Goal: Entertainment & Leisure: Consume media (video, audio)

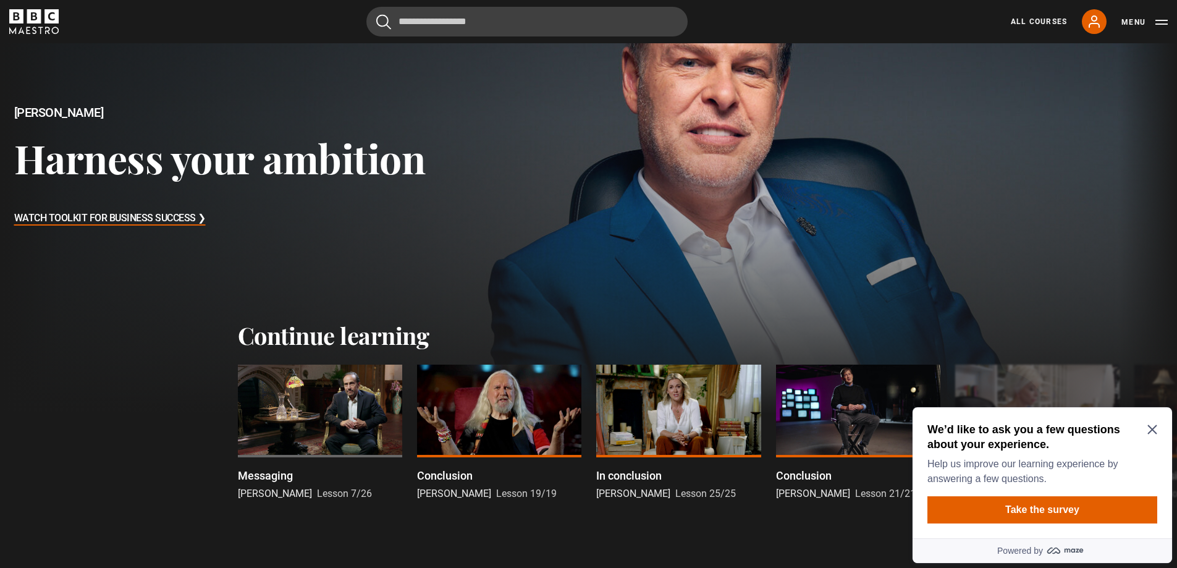
click at [1156, 430] on icon "Close Maze Prompt" at bounding box center [1153, 430] width 10 height 10
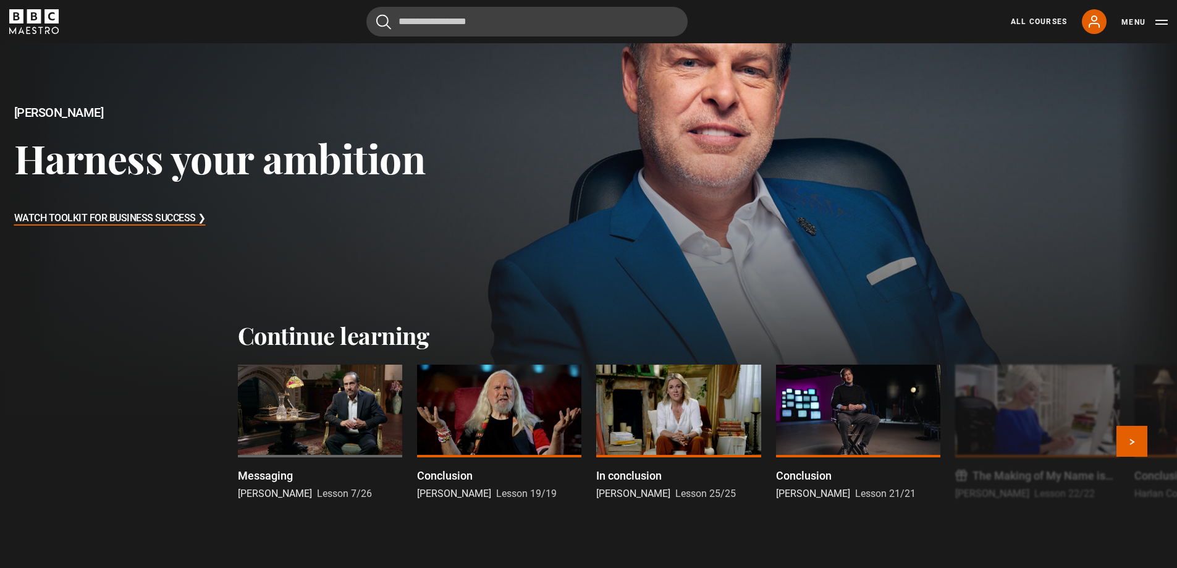
click at [329, 410] on div at bounding box center [320, 411] width 164 height 93
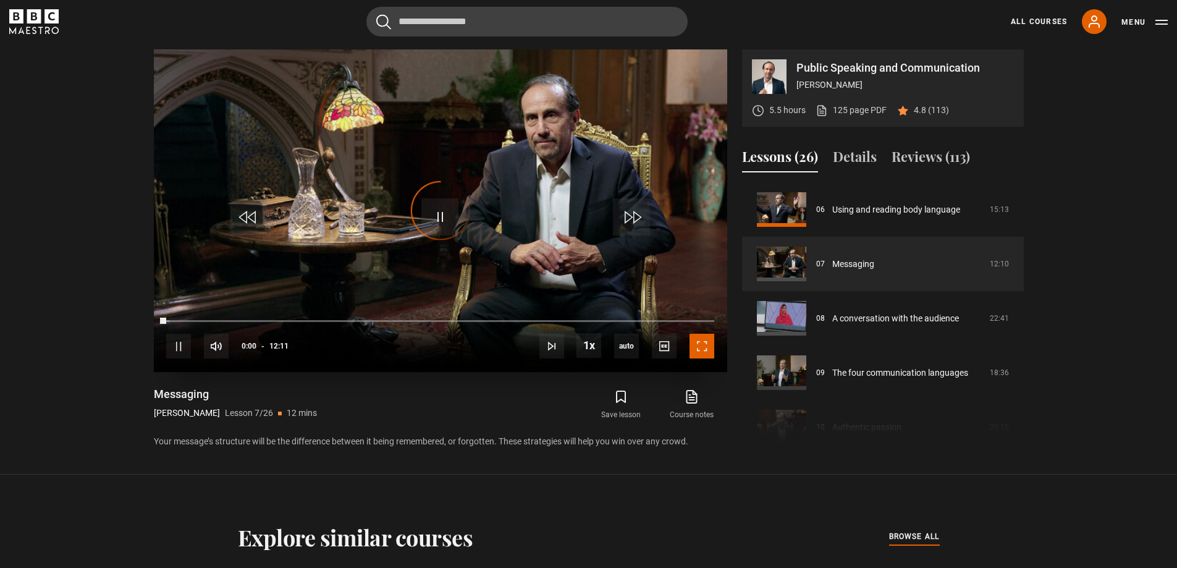
click at [700, 350] on span "Video Player" at bounding box center [702, 346] width 25 height 25
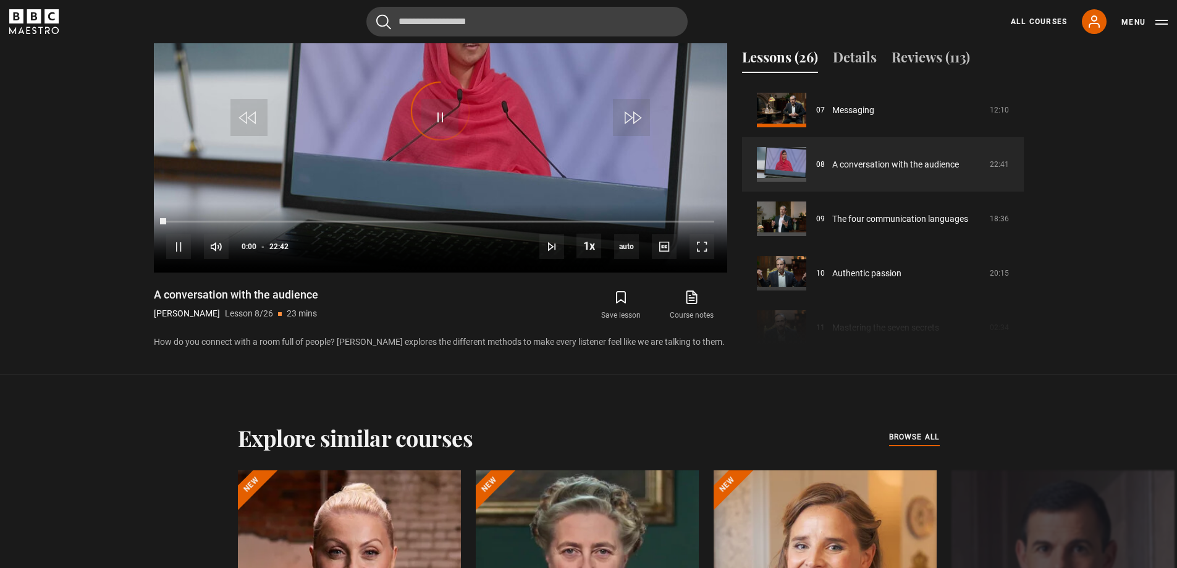
scroll to position [550, 0]
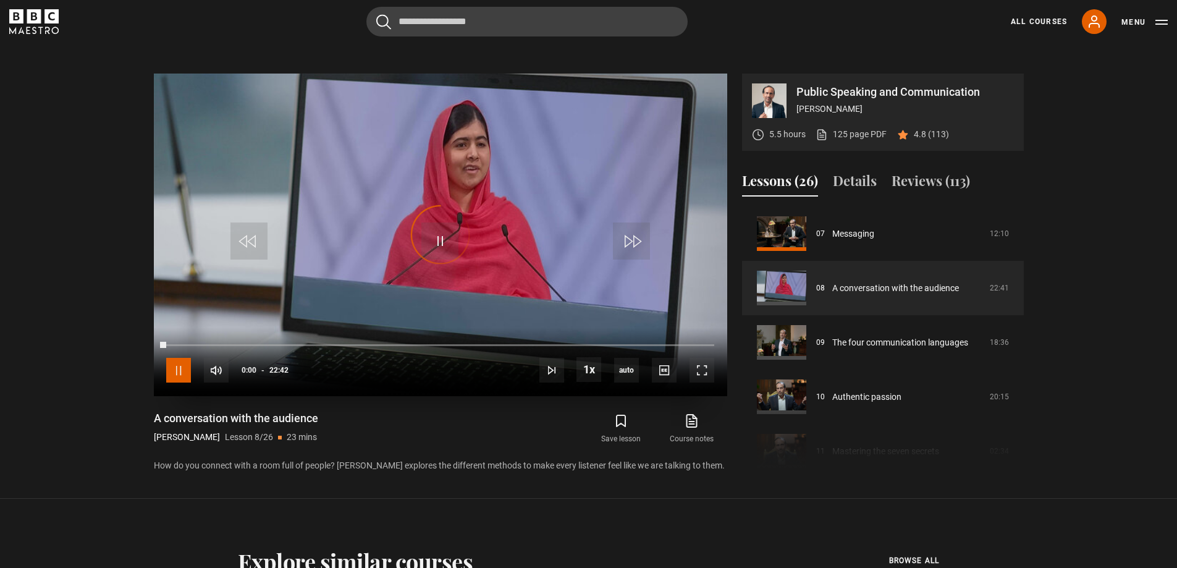
click at [177, 376] on span "Video Player" at bounding box center [178, 370] width 25 height 25
